Goal: Task Accomplishment & Management: Use online tool/utility

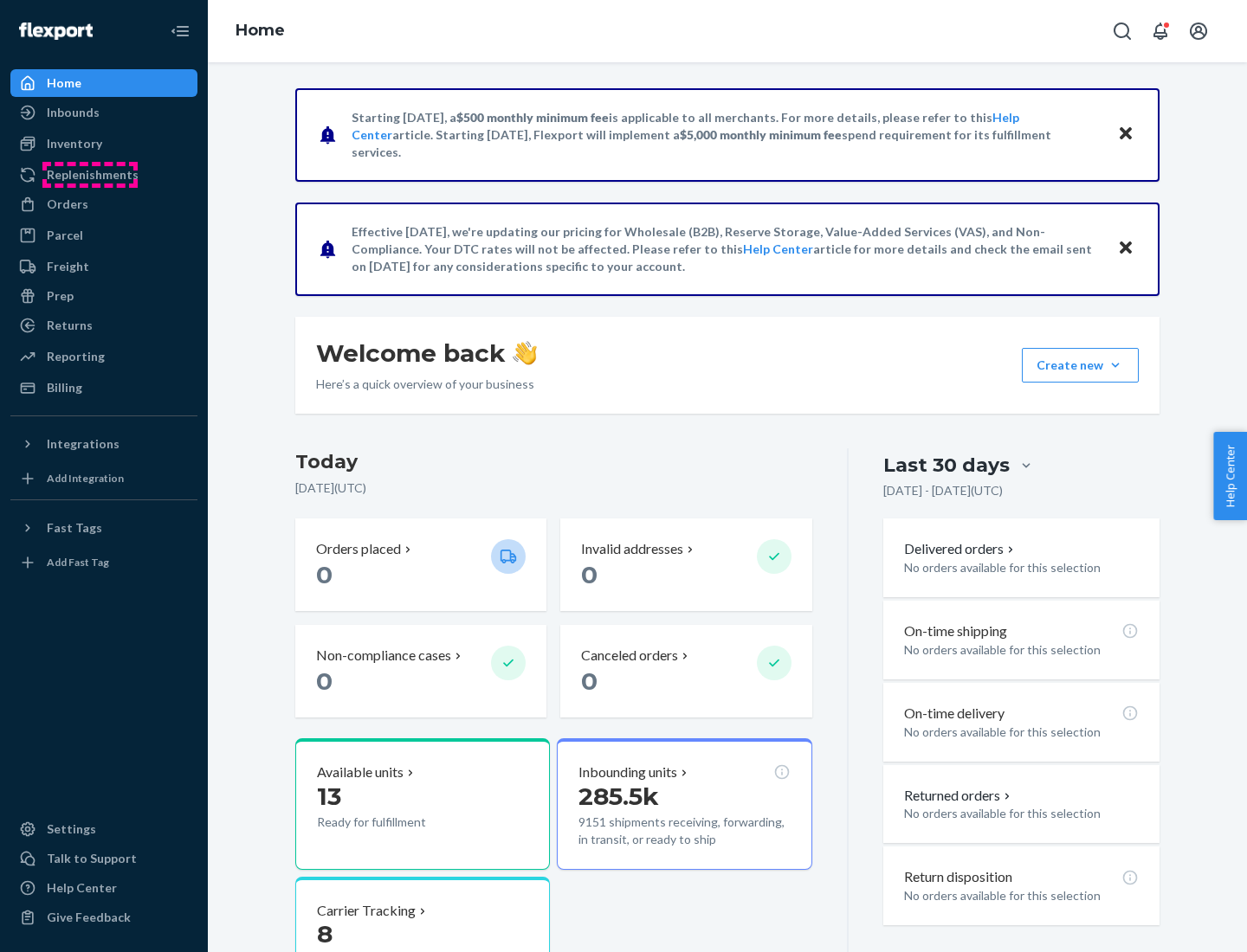
click at [90, 175] on div "Replenishments" at bounding box center [92, 175] width 92 height 17
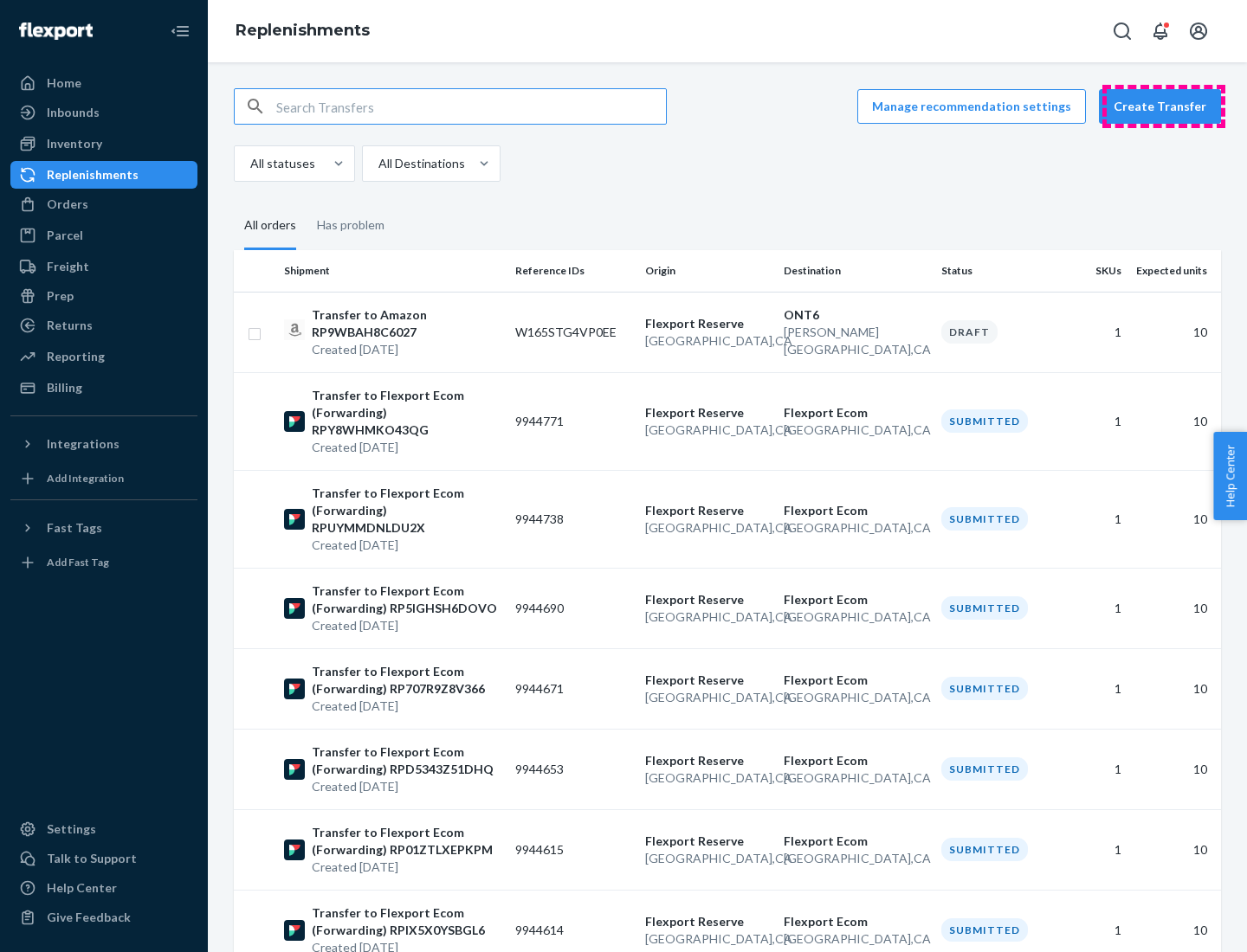
click at [1164, 106] on button "Create Transfer" at bounding box center [1159, 106] width 122 height 35
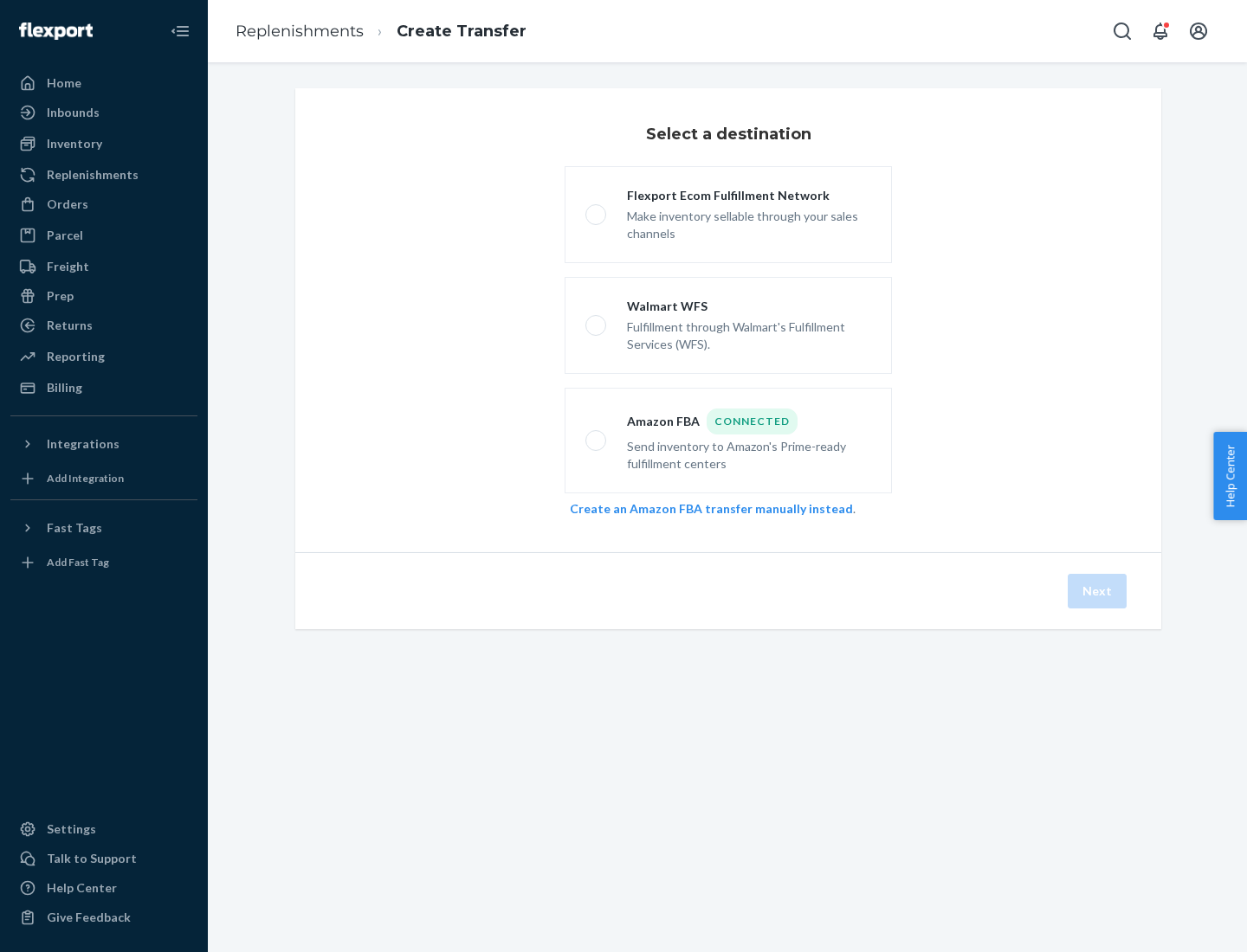
click at [702, 508] on link "Create an Amazon FBA transfer manually instead" at bounding box center [710, 508] width 283 height 15
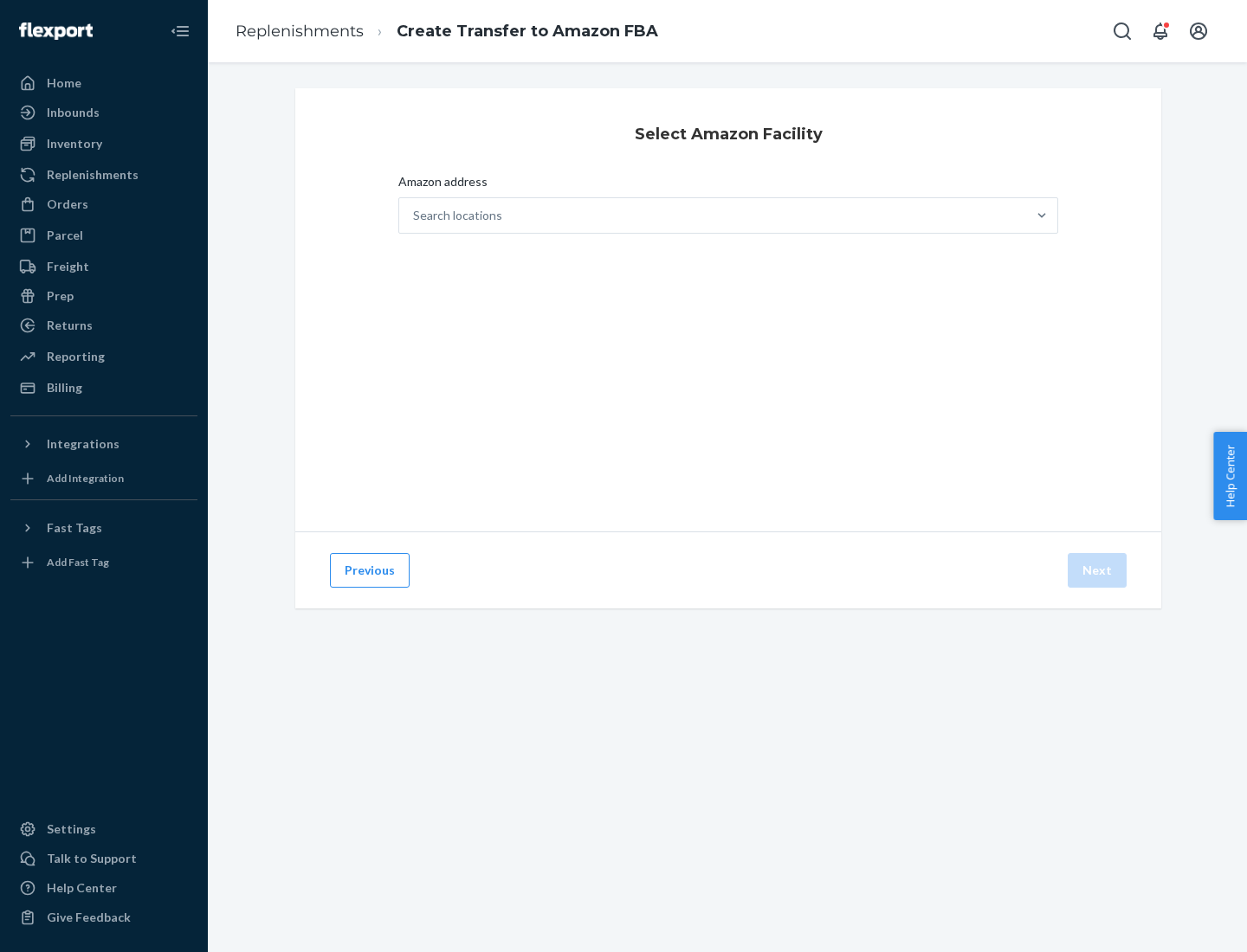
click at [712, 215] on div "Search locations" at bounding box center [712, 216] width 627 height 35
click at [415, 215] on input "Amazon address Search locations" at bounding box center [414, 215] width 2 height 17
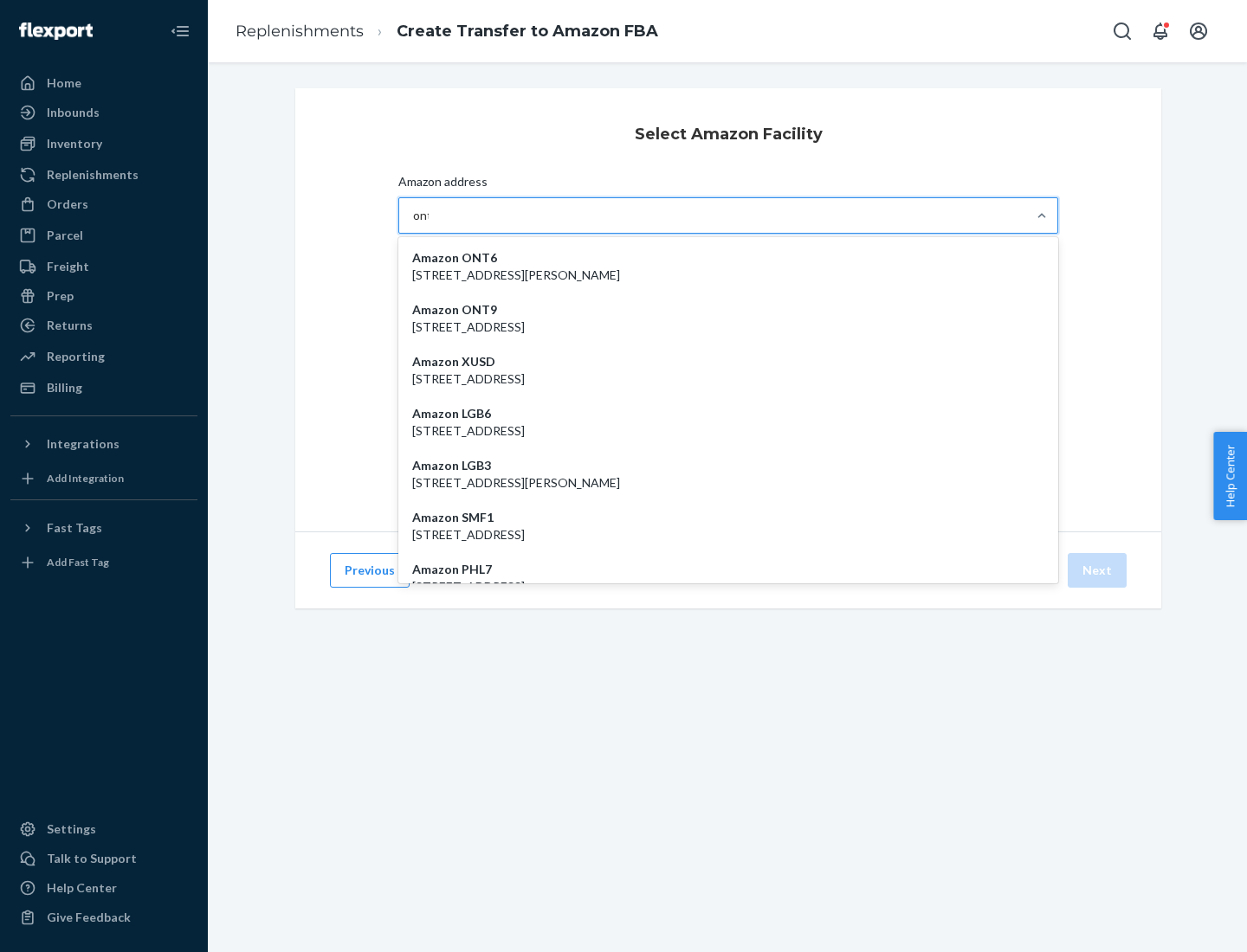
type input "ont6"
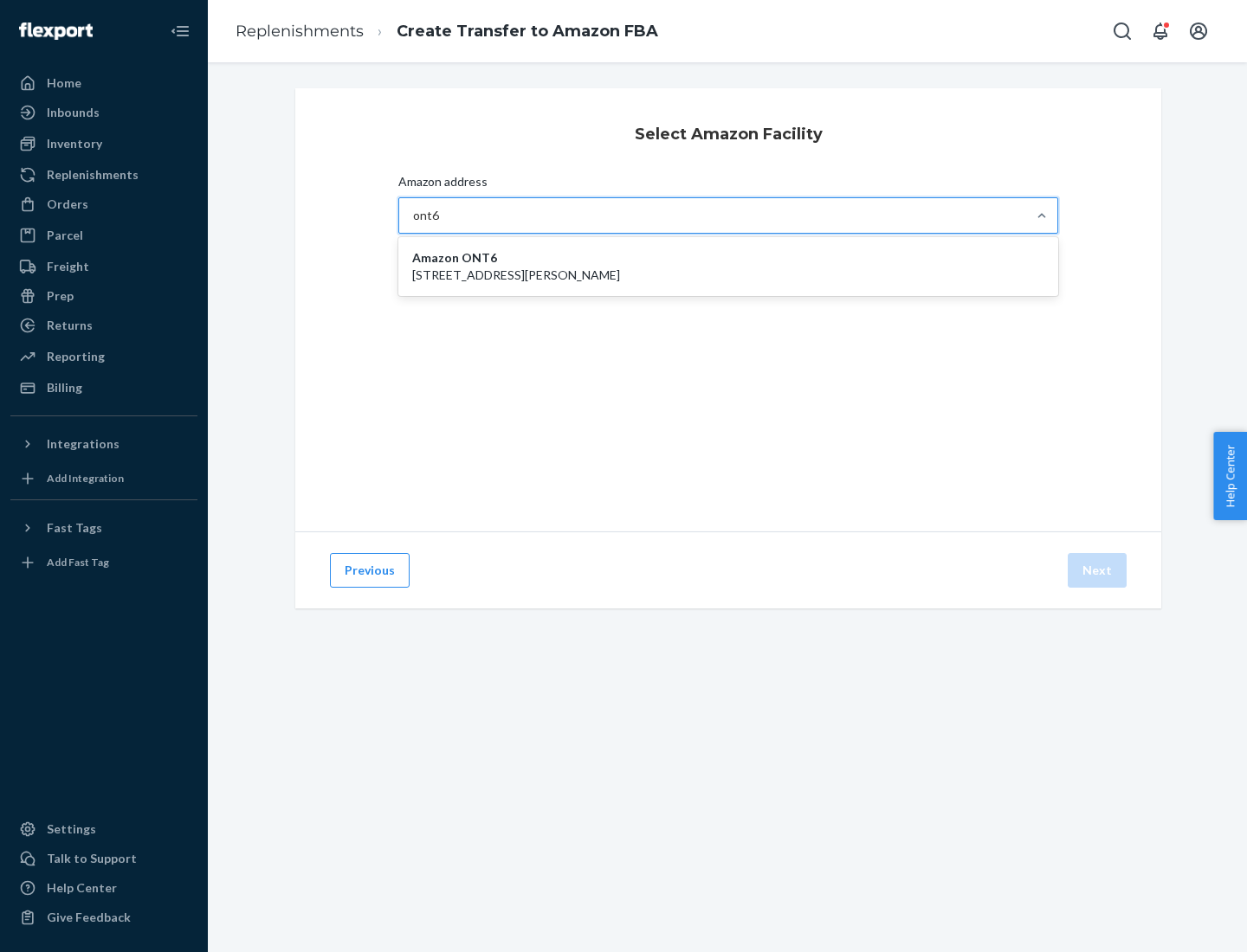
click at [728, 266] on p "[STREET_ADDRESS][PERSON_NAME]" at bounding box center [728, 275] width 632 height 17
click at [439, 224] on input "ont6" at bounding box center [426, 215] width 27 height 17
click at [1098, 570] on button "Next" at bounding box center [1097, 570] width 59 height 35
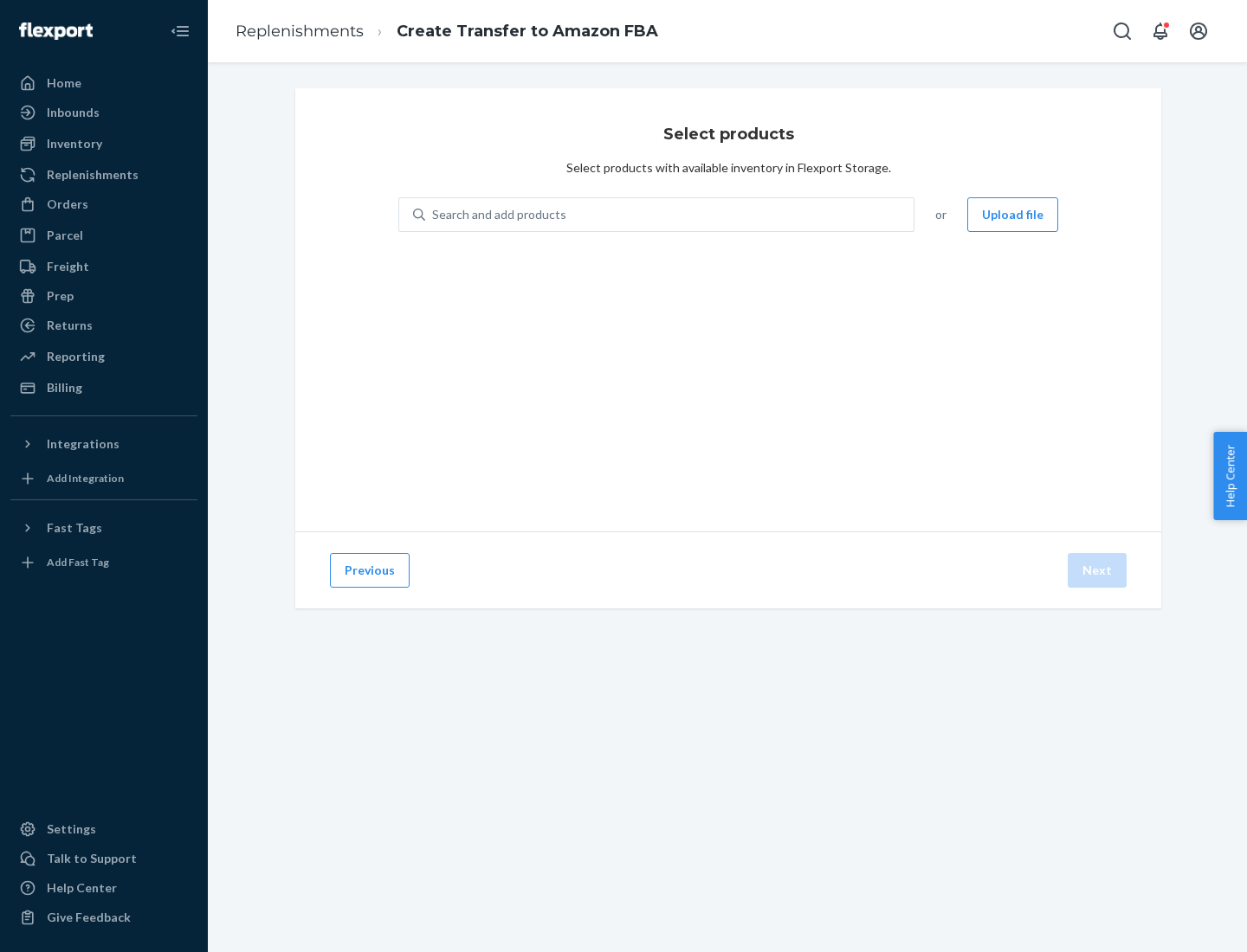
click at [497, 214] on div "Search and add products" at bounding box center [499, 214] width 135 height 17
click at [434, 214] on input "Search and add products" at bounding box center [433, 214] width 2 height 17
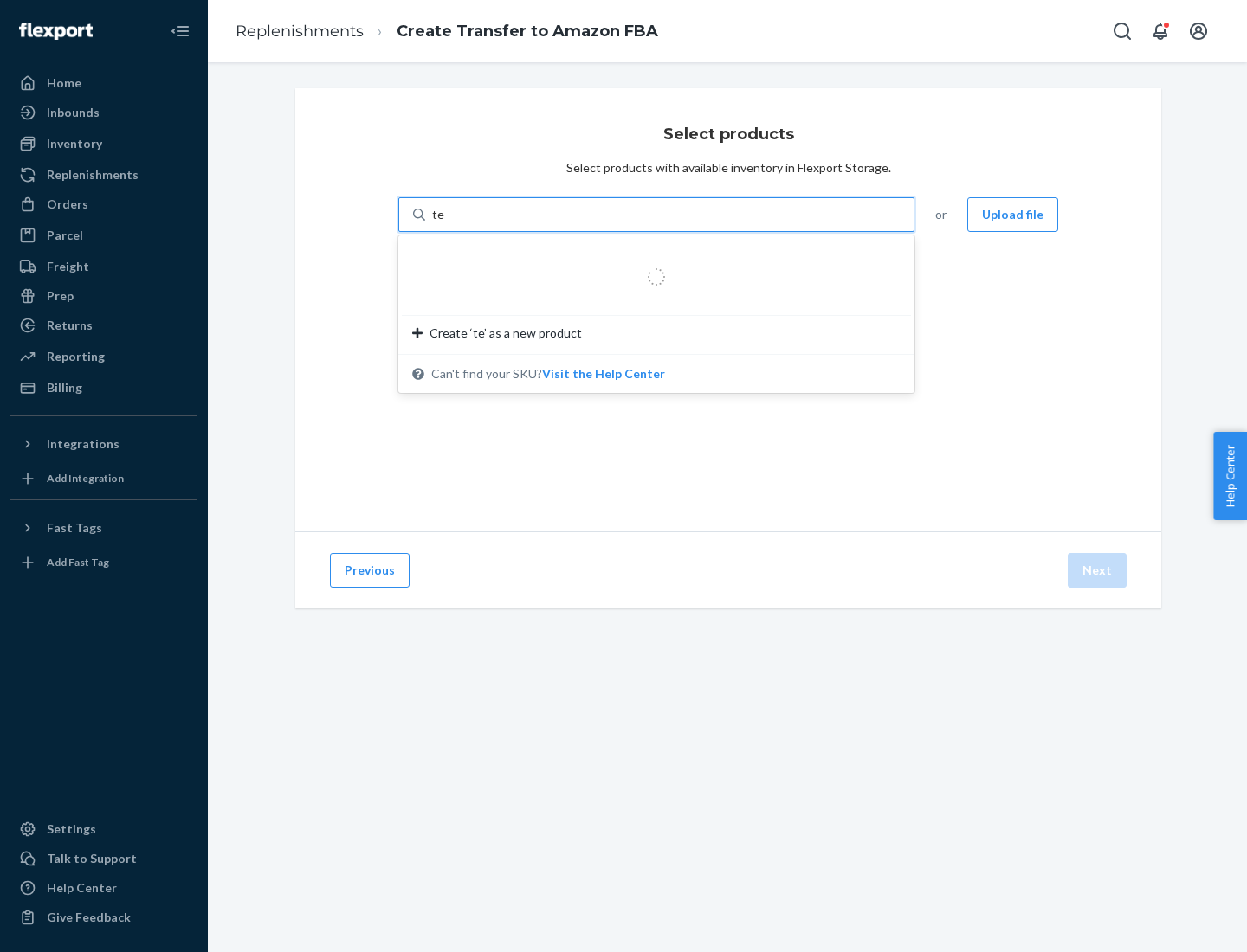
type input "test"
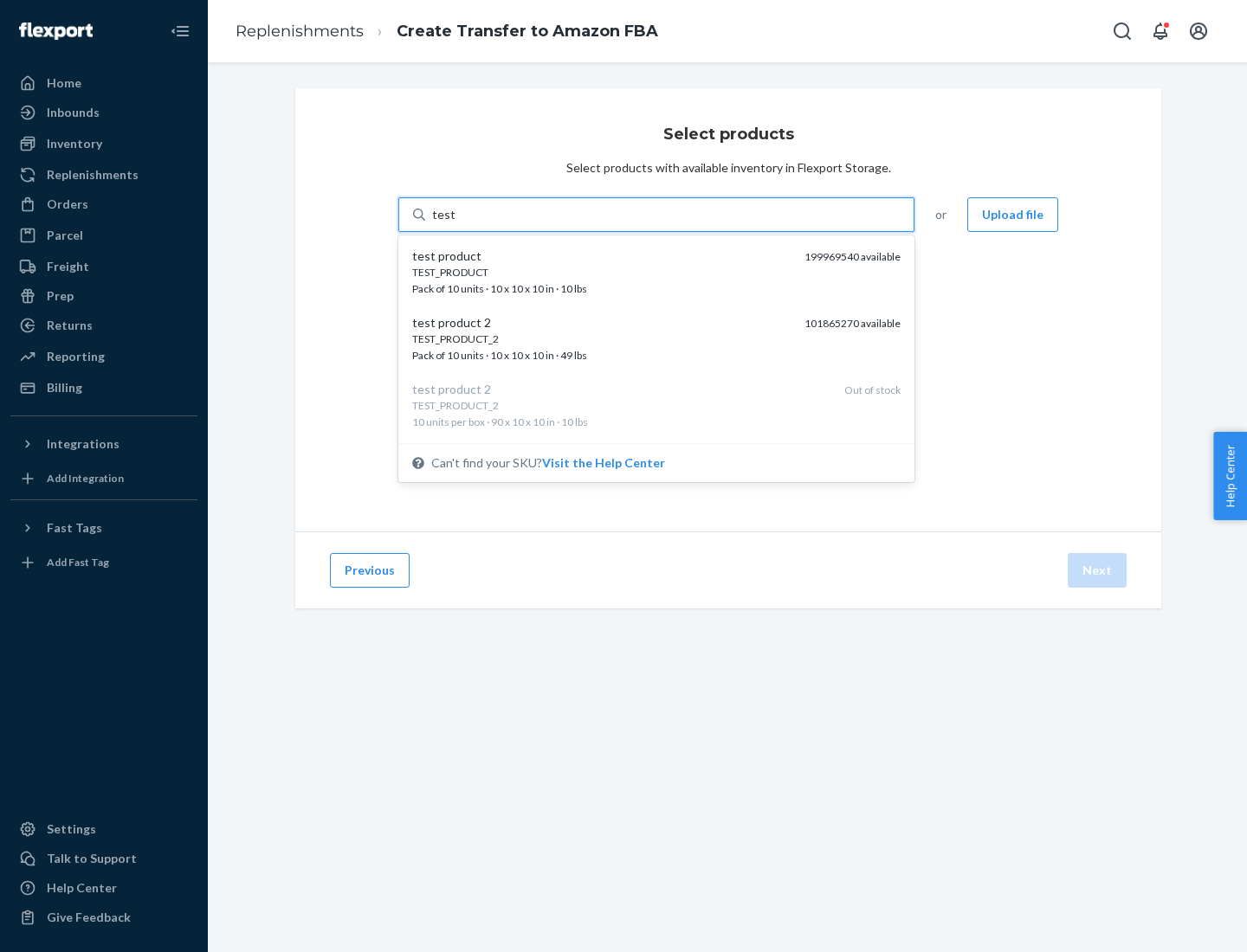
scroll to position [8, 0]
click at [602, 339] on div "TEST_PRODUCT_2 Pack of 10 units · 10 x 10 x 10 in · 49 lbs" at bounding box center [601, 339] width 378 height 32
click at [454, 223] on input "test" at bounding box center [443, 214] width 23 height 17
